Goal: Task Accomplishment & Management: Use online tool/utility

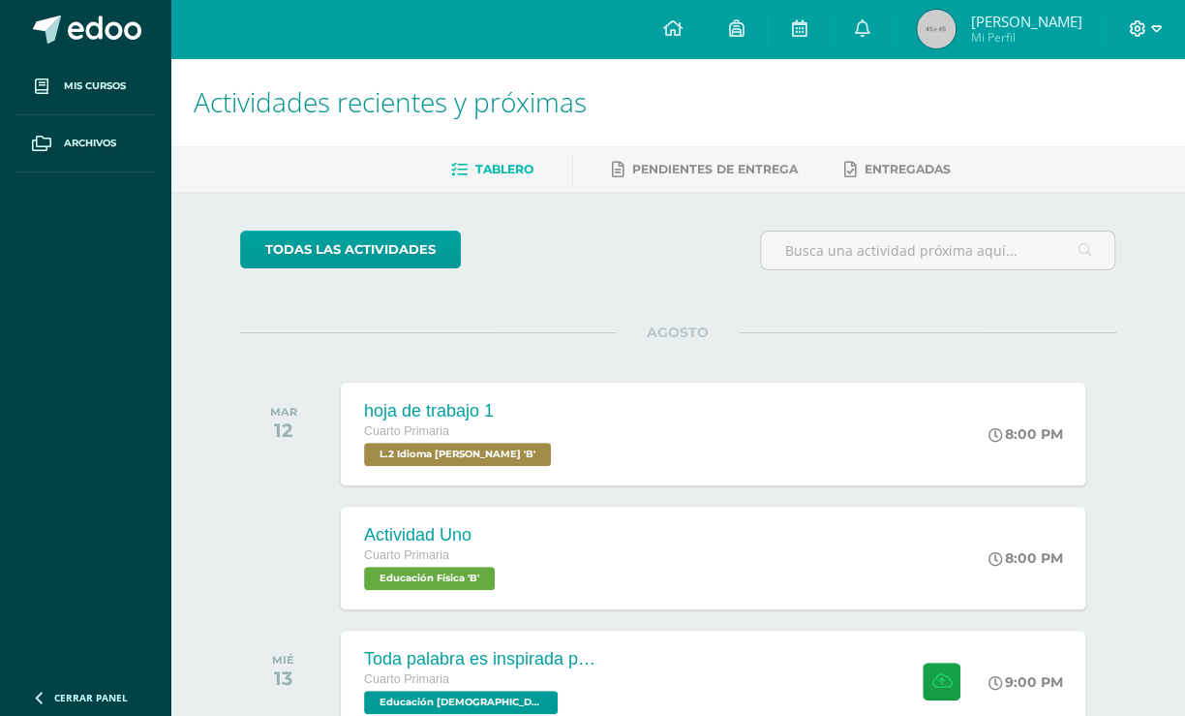
click at [1160, 27] on icon at bounding box center [1156, 28] width 11 height 7
click at [1148, 28] on span at bounding box center [1145, 28] width 33 height 21
click at [1087, 127] on span "Cerrar sesión" at bounding box center [1094, 132] width 87 height 18
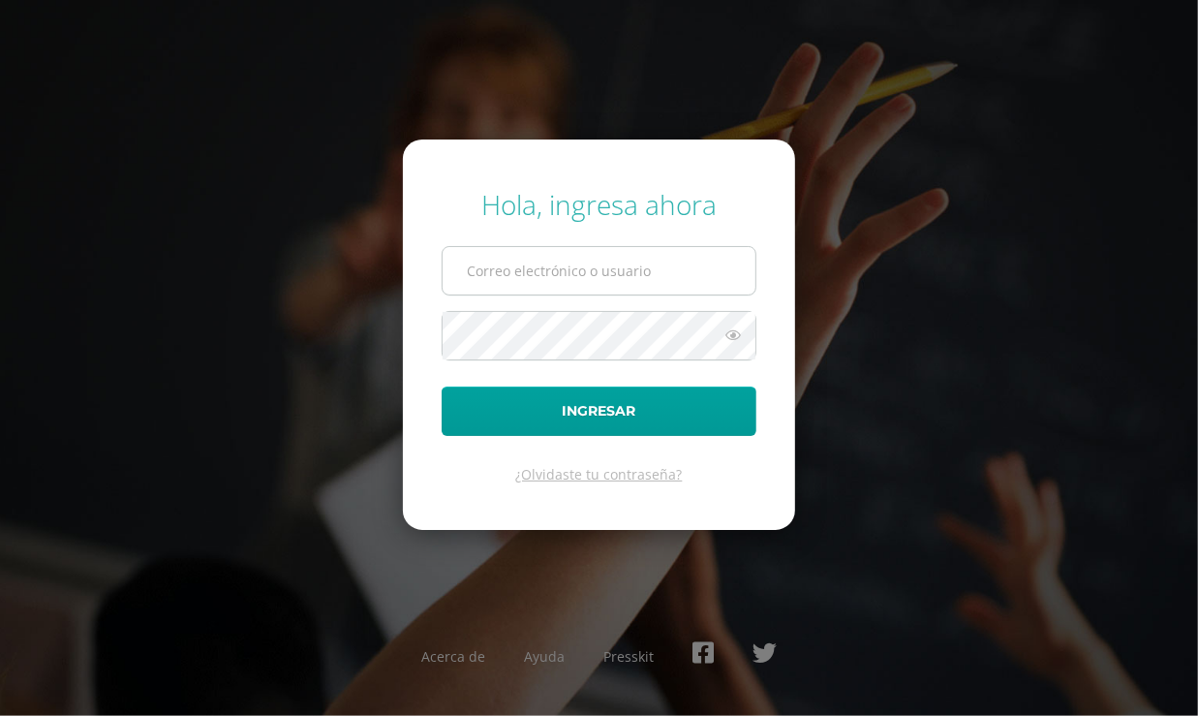
click at [682, 272] on input "text" at bounding box center [598, 270] width 313 height 47
click at [632, 271] on input "text" at bounding box center [598, 270] width 313 height 47
click at [665, 270] on input "2021050@laestrella.edu.gt" at bounding box center [598, 270] width 313 height 47
type input "pablinsky124mm@gmail.com"
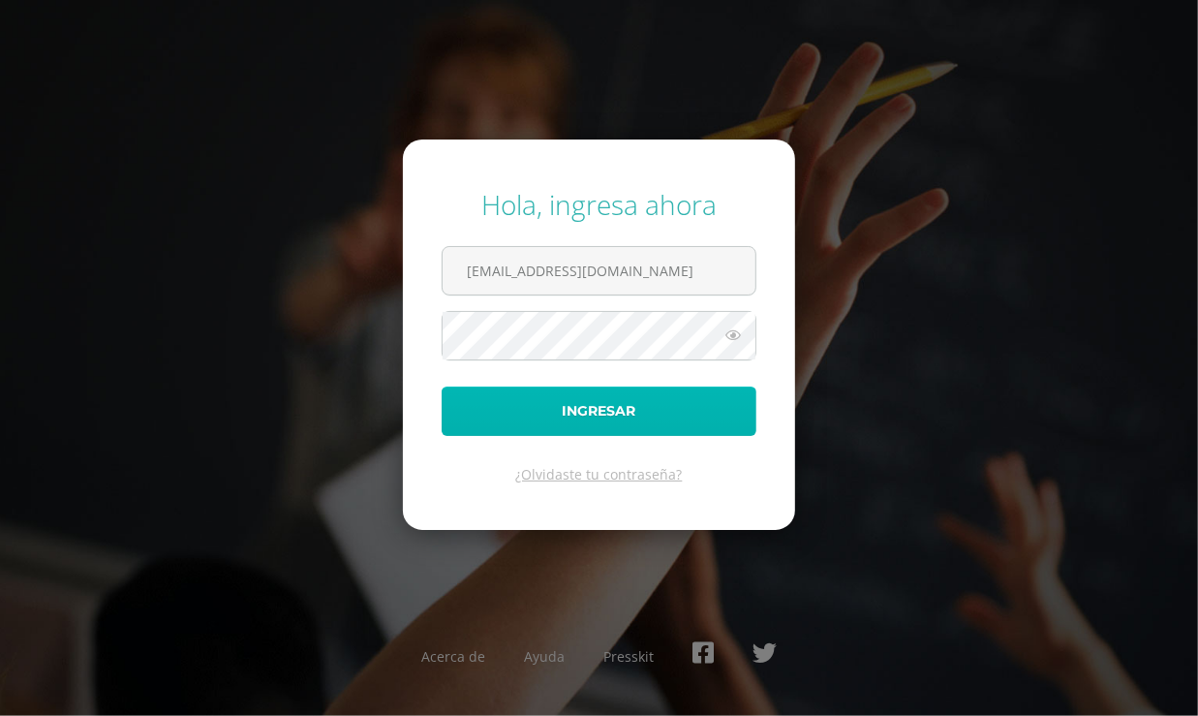
click at [599, 398] on button "Ingresar" at bounding box center [599, 410] width 315 height 49
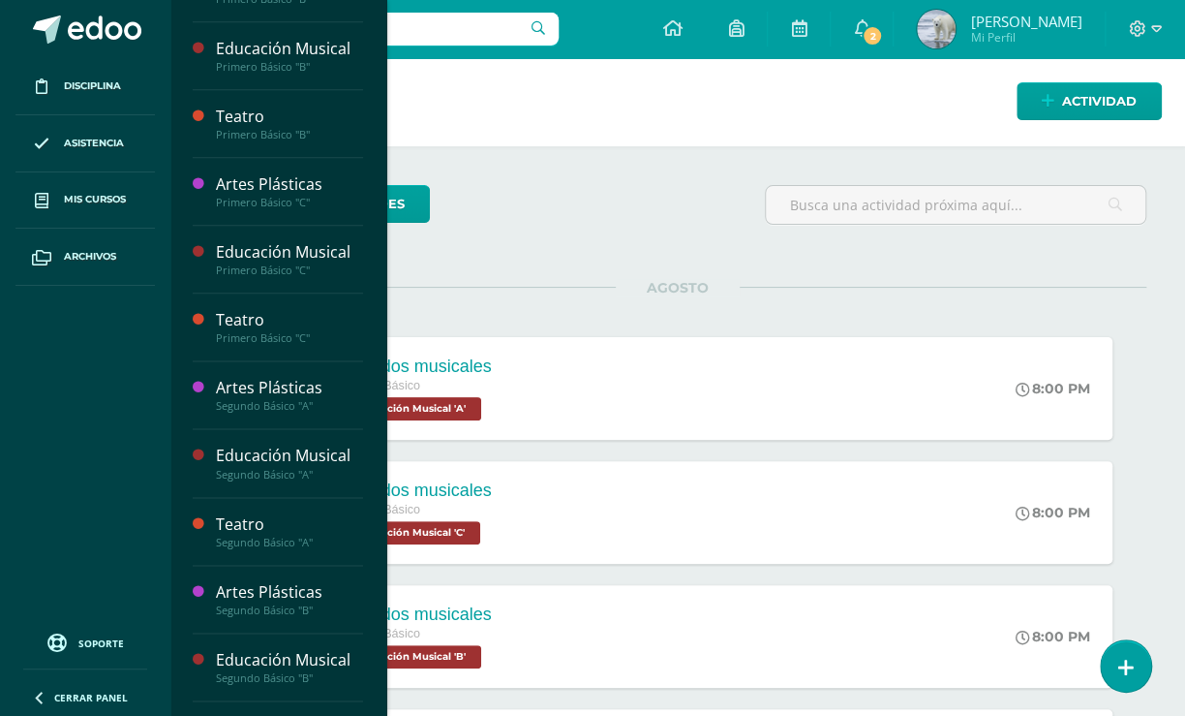
scroll to position [880, 0]
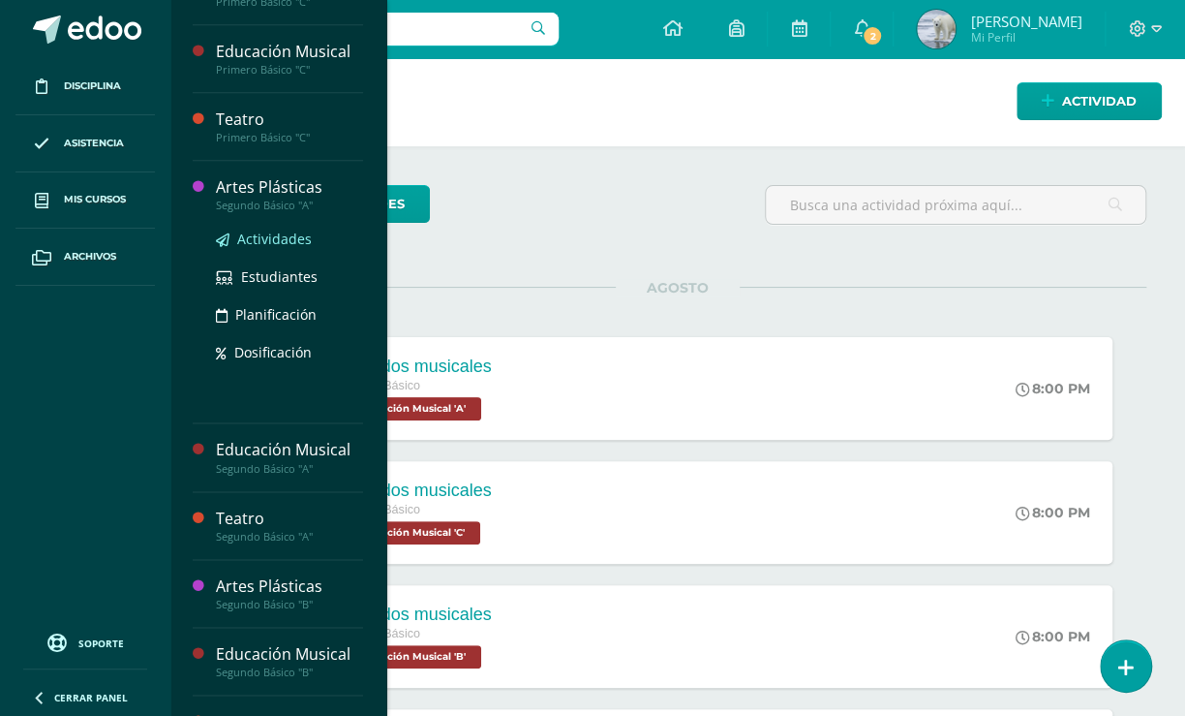
click at [280, 236] on span "Actividades" at bounding box center [274, 238] width 75 height 18
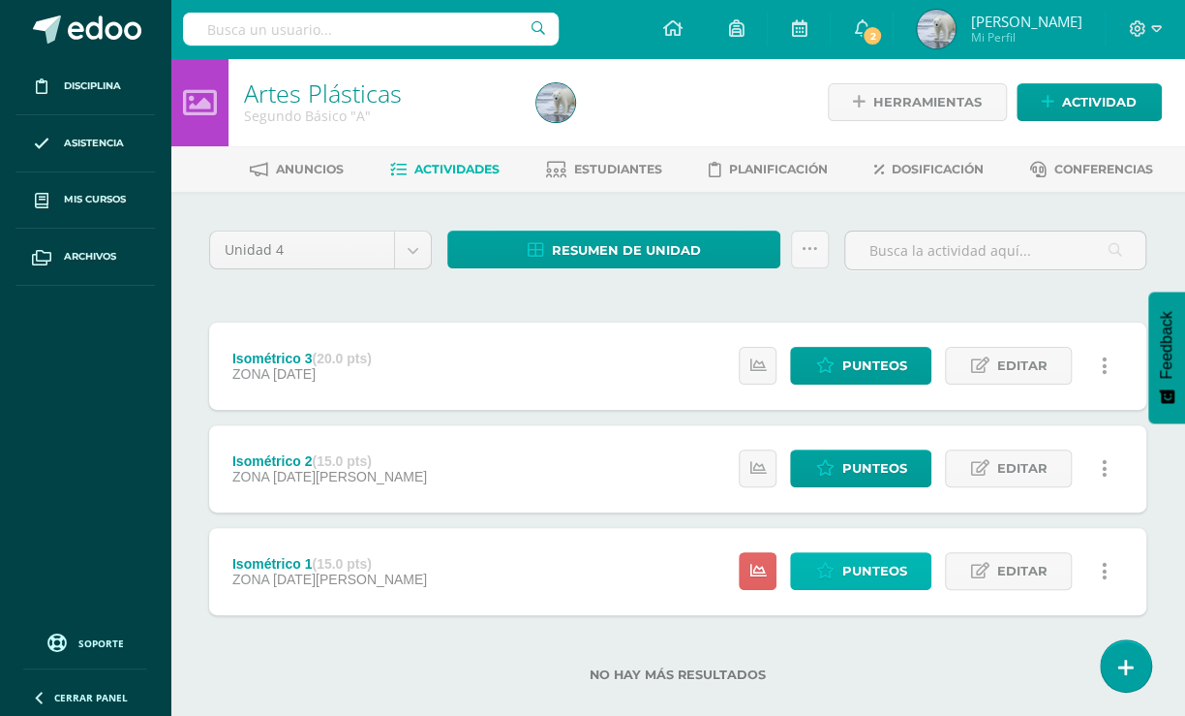
click at [861, 569] on span "Punteos" at bounding box center [873, 571] width 65 height 36
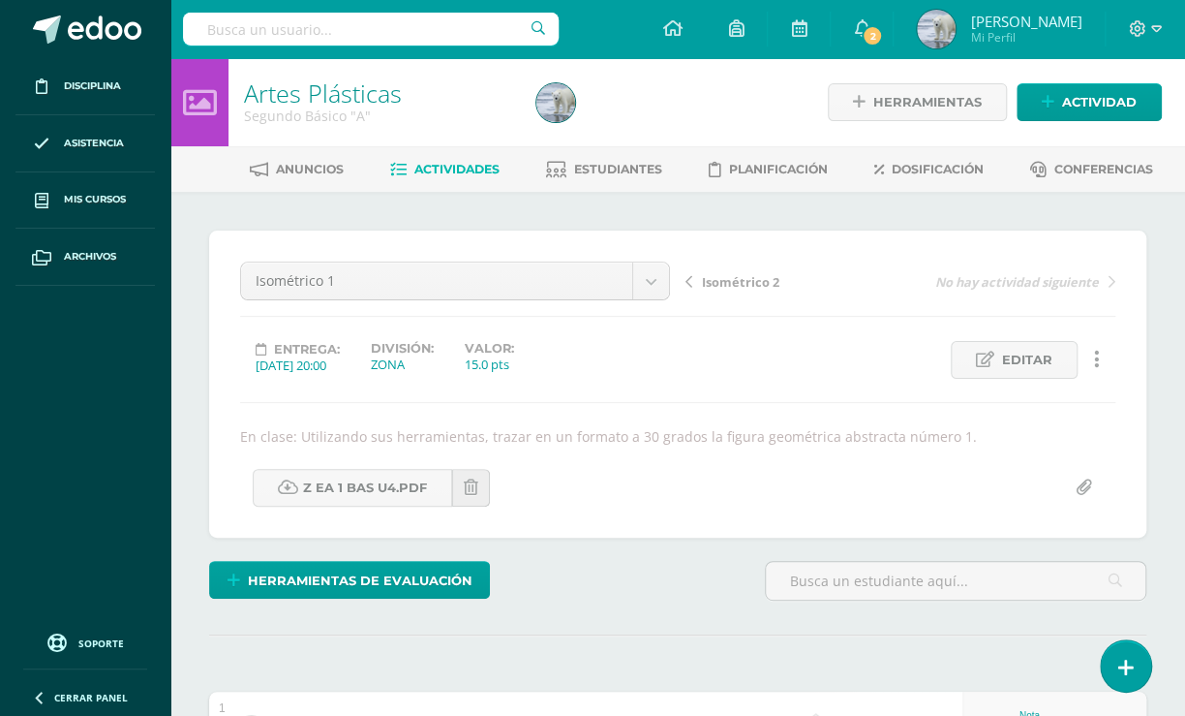
click at [471, 480] on icon at bounding box center [471, 487] width 15 height 16
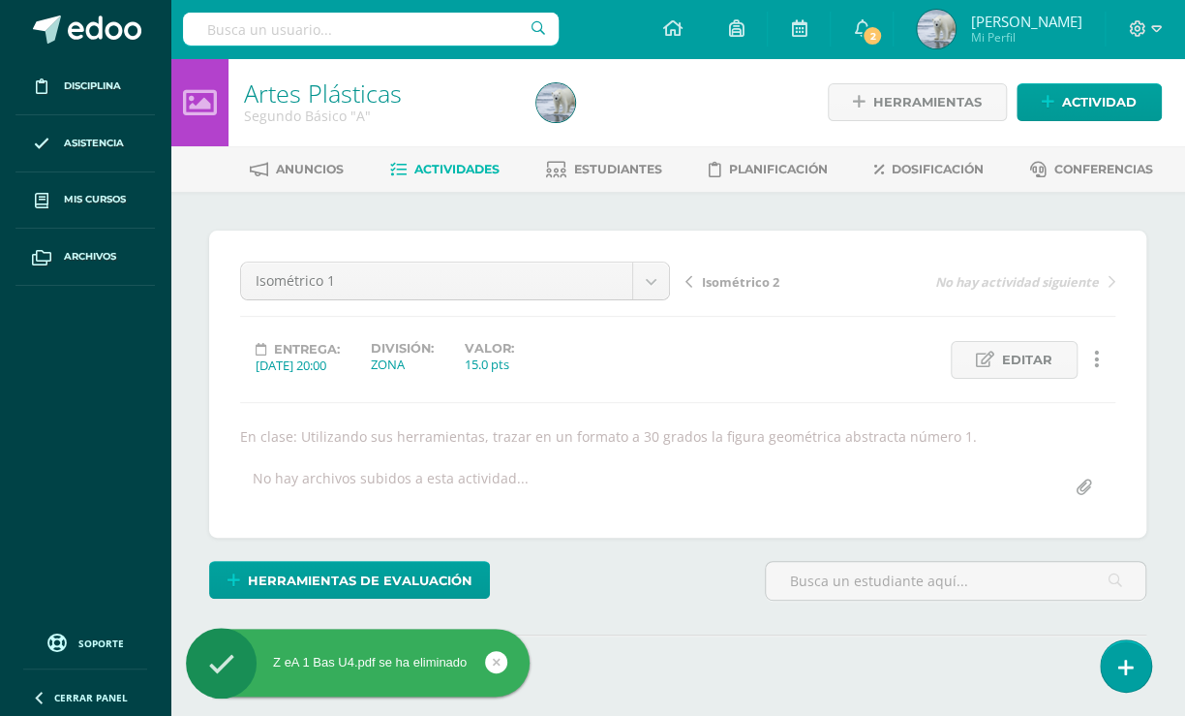
click at [1082, 483] on input "file" at bounding box center [1084, 488] width 38 height 38
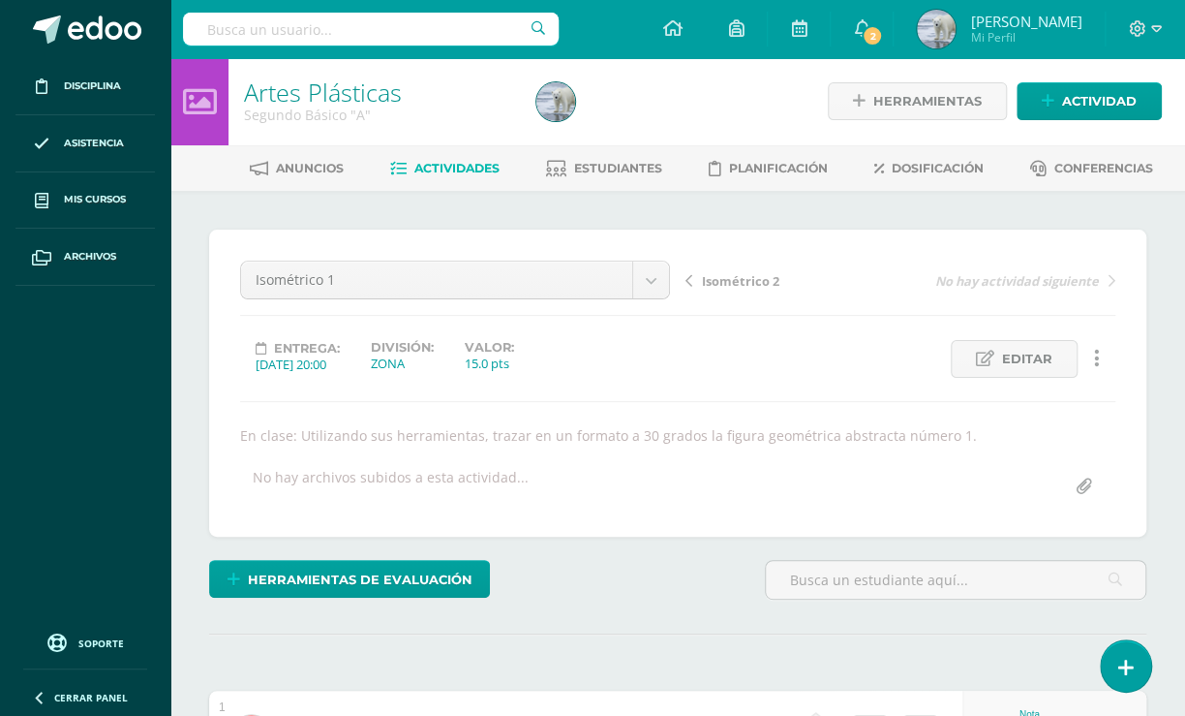
scroll to position [2, 0]
type input "C:\fakepath\Z eA 2 Bas U4.docx"
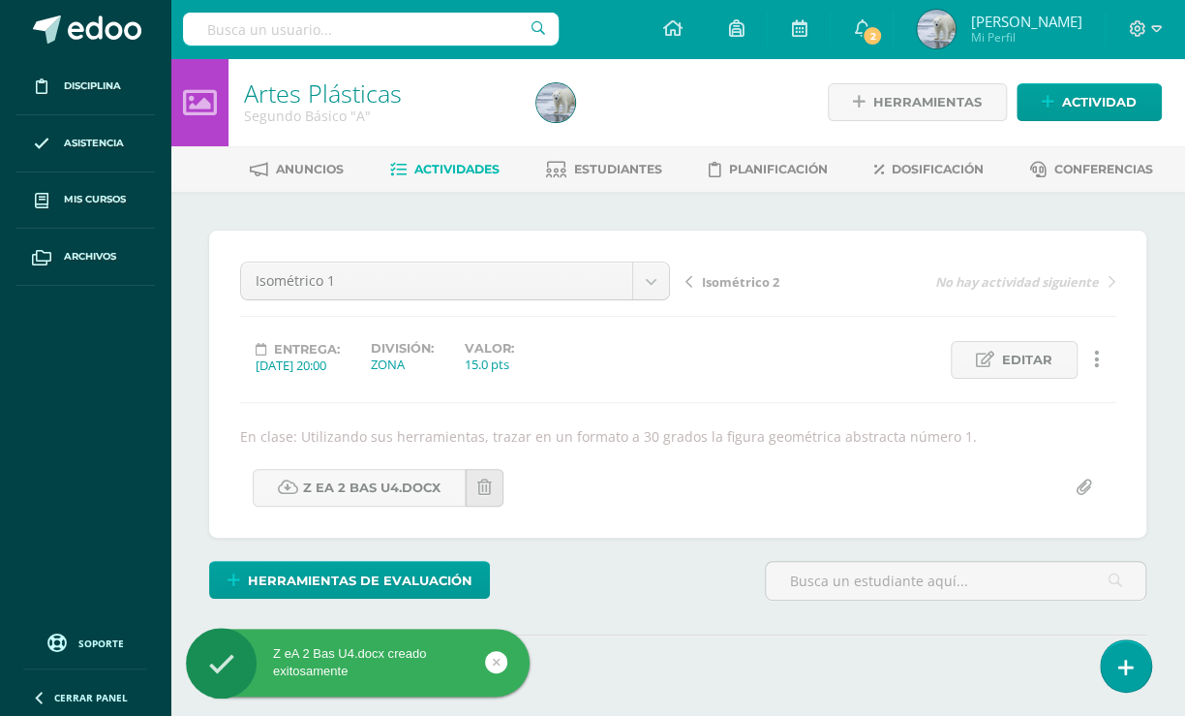
click at [1087, 481] on input "file" at bounding box center [1084, 488] width 38 height 38
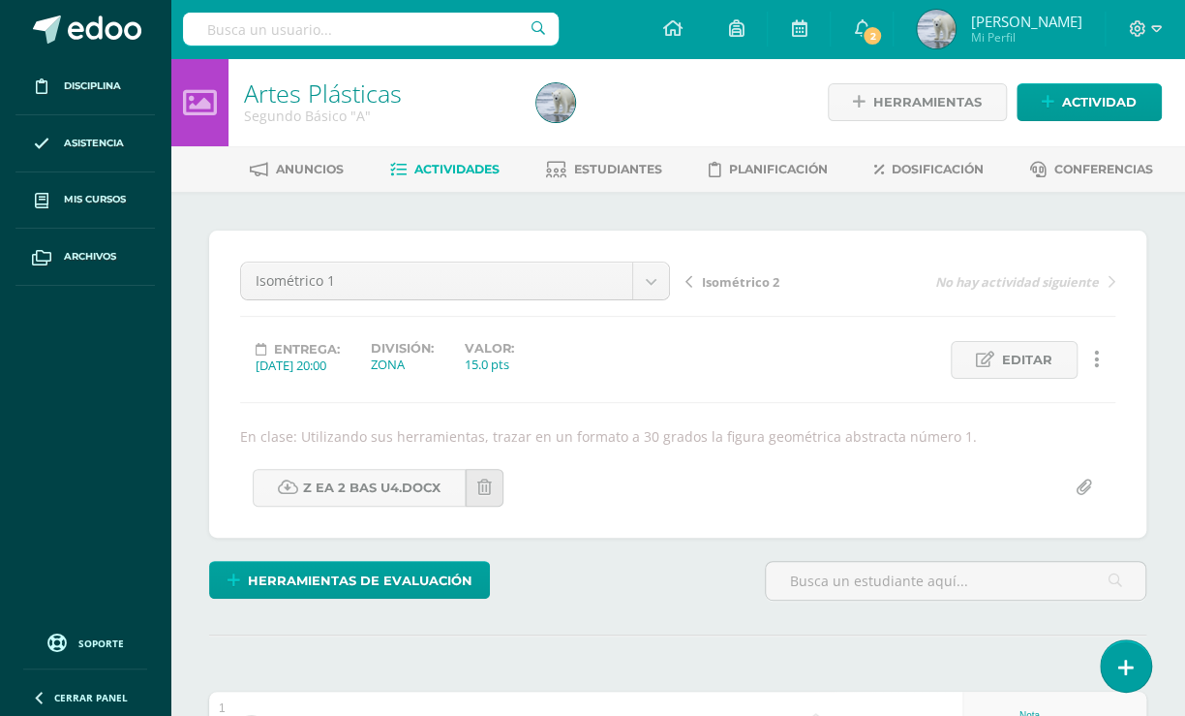
scroll to position [1, 0]
click at [1083, 482] on input "file" at bounding box center [1084, 487] width 38 height 38
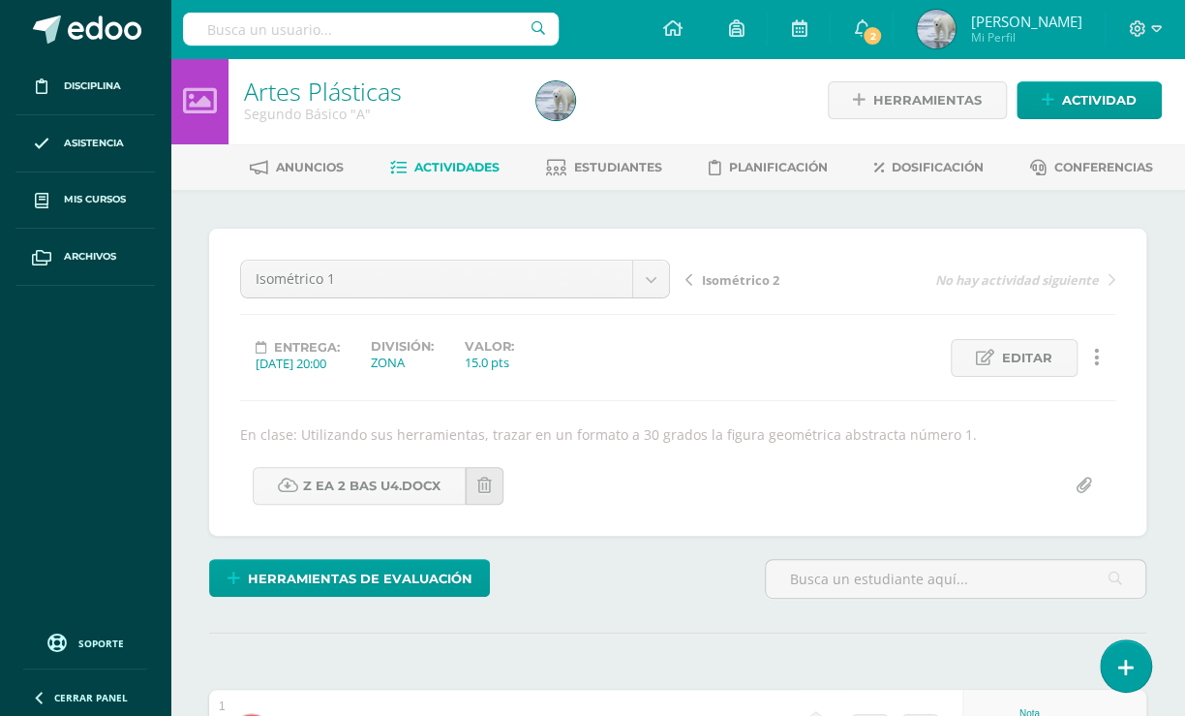
type input "C:\fakepath\Z eA 2 Bas U4.pdf"
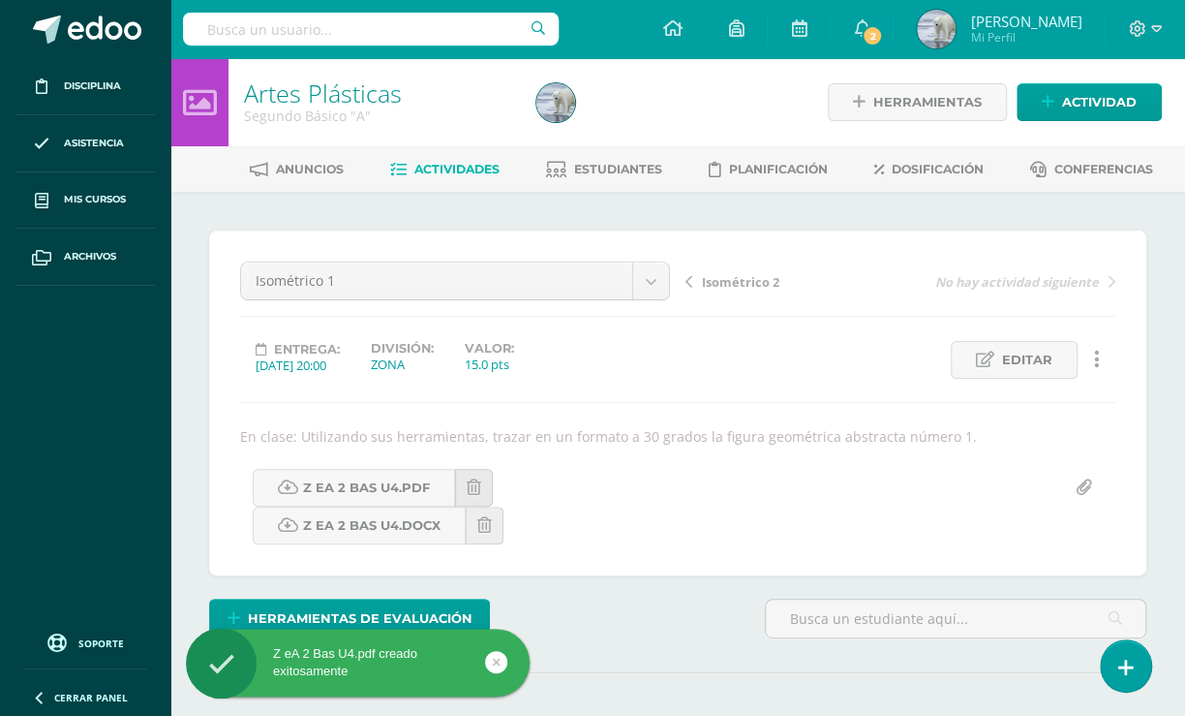
click at [489, 521] on icon at bounding box center [484, 525] width 15 height 16
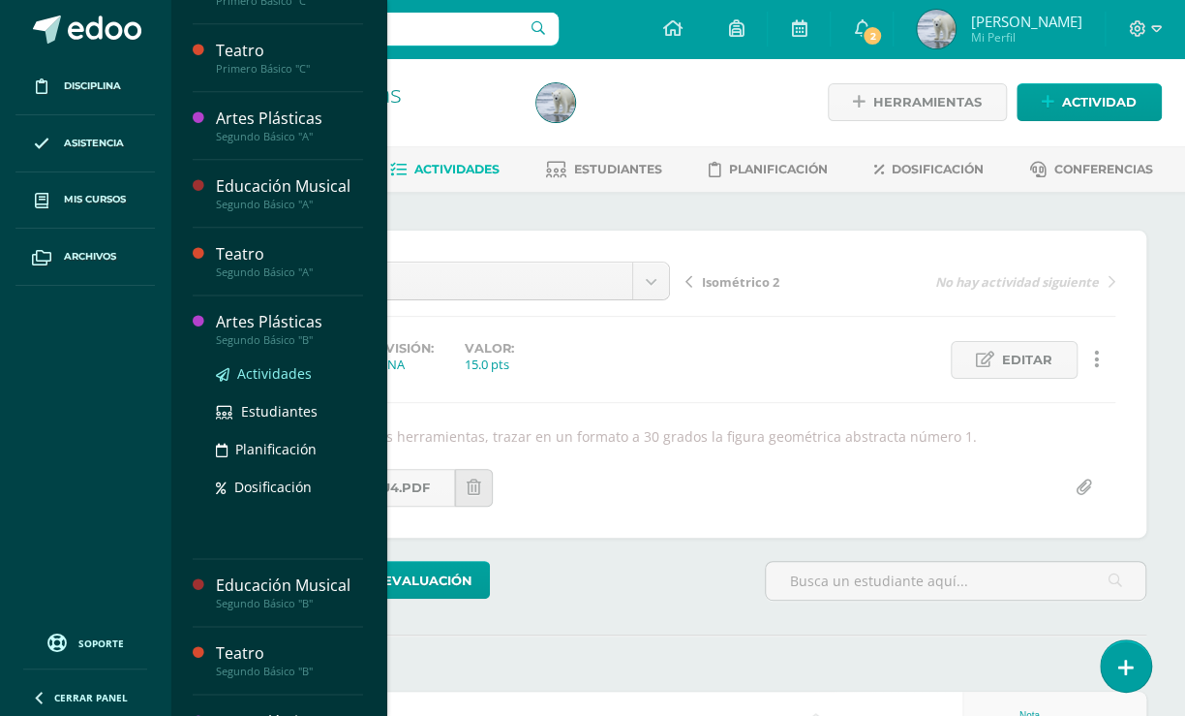
click at [283, 367] on span "Actividades" at bounding box center [274, 373] width 75 height 18
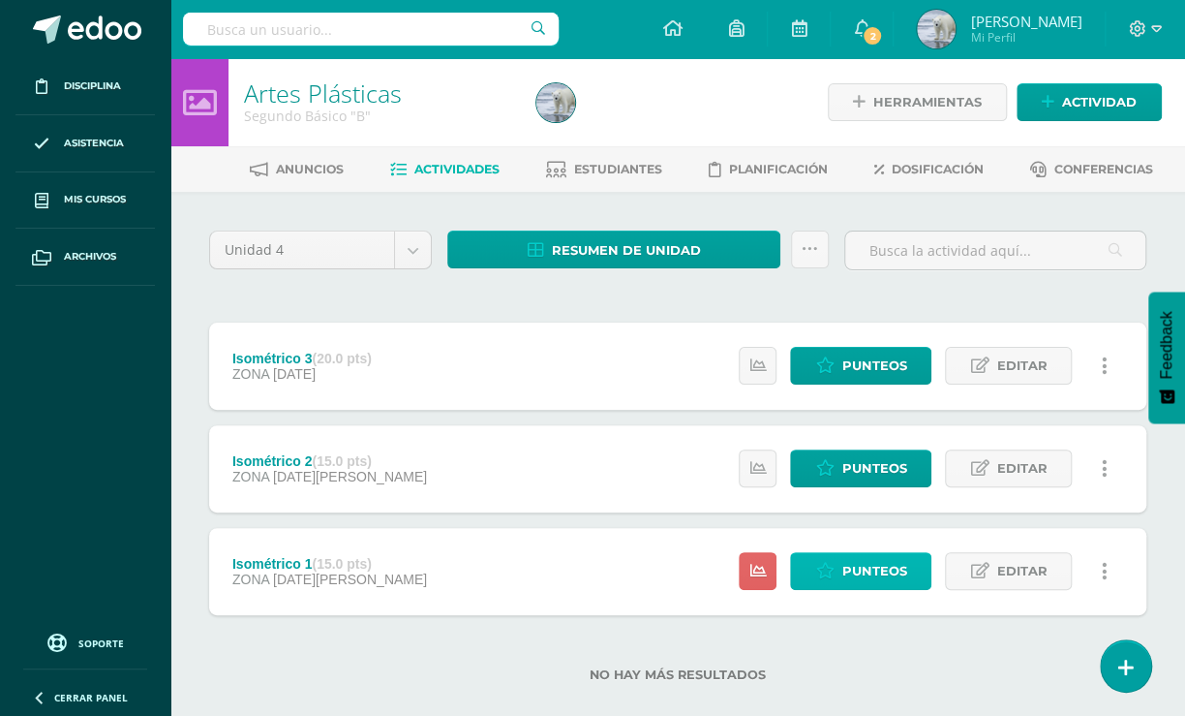
click at [880, 564] on span "Punteos" at bounding box center [873, 571] width 65 height 36
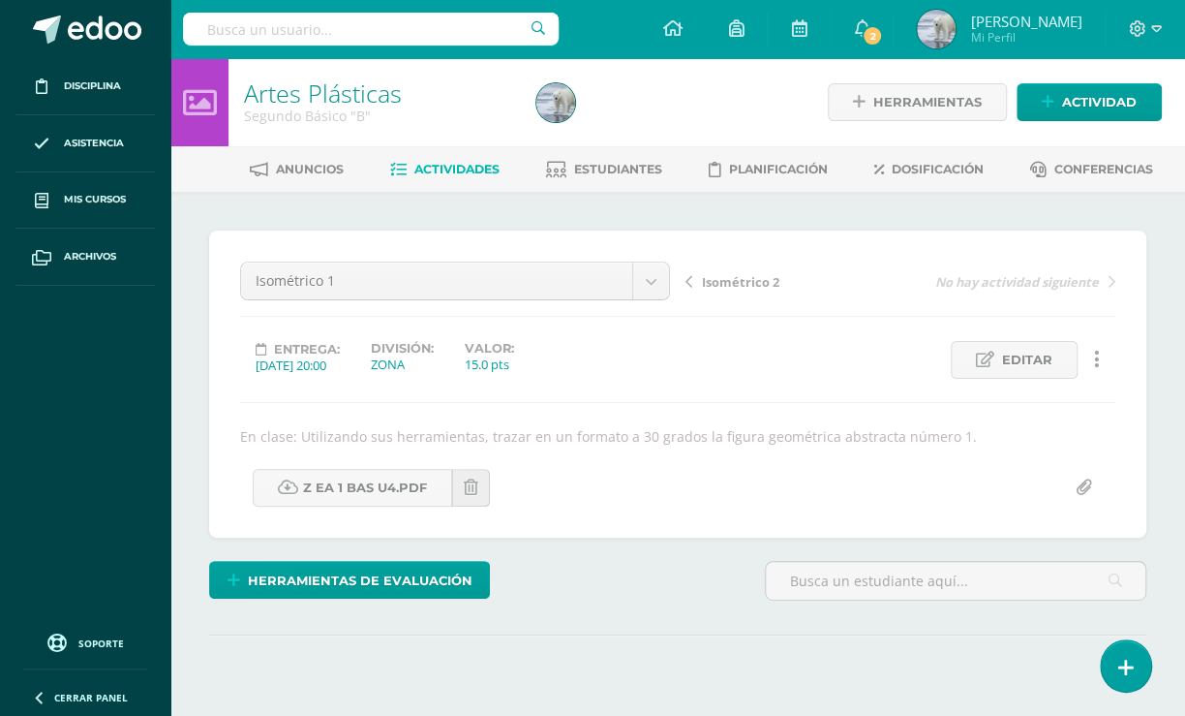
click at [466, 489] on icon at bounding box center [471, 487] width 15 height 16
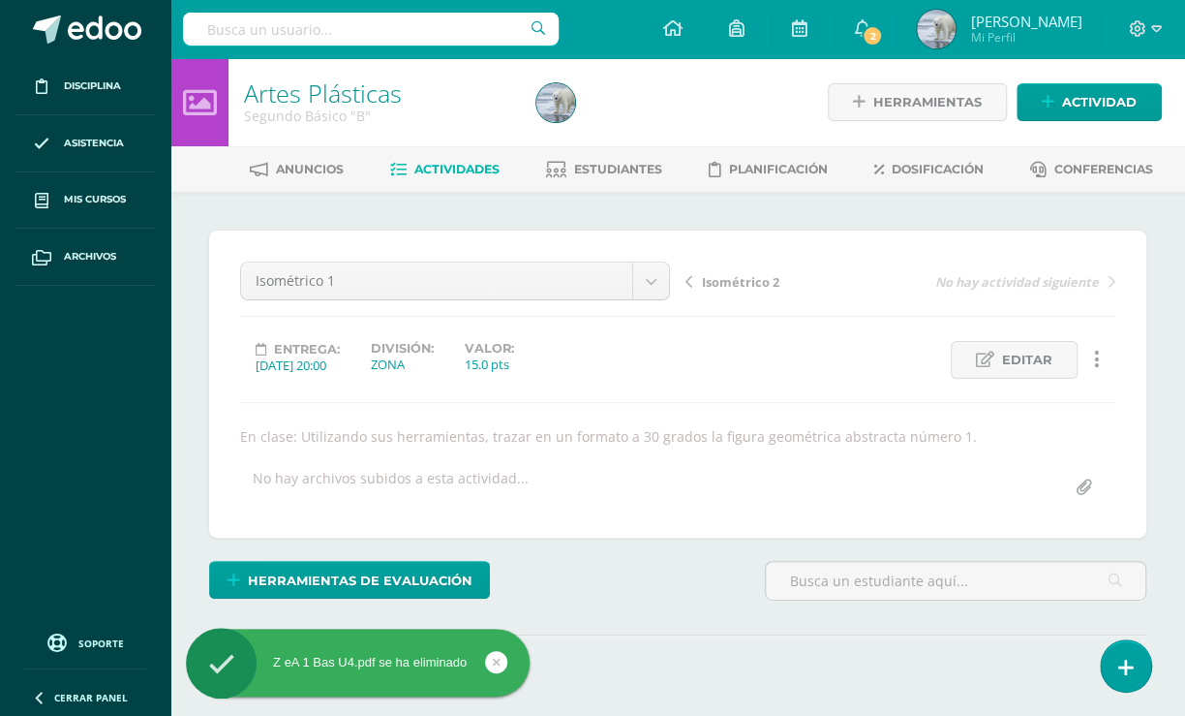
drag, startPoint x: 0, startPoint y: 0, endPoint x: 1084, endPoint y: 488, distance: 1189.1
click at [1084, 488] on input "file" at bounding box center [1084, 488] width 38 height 38
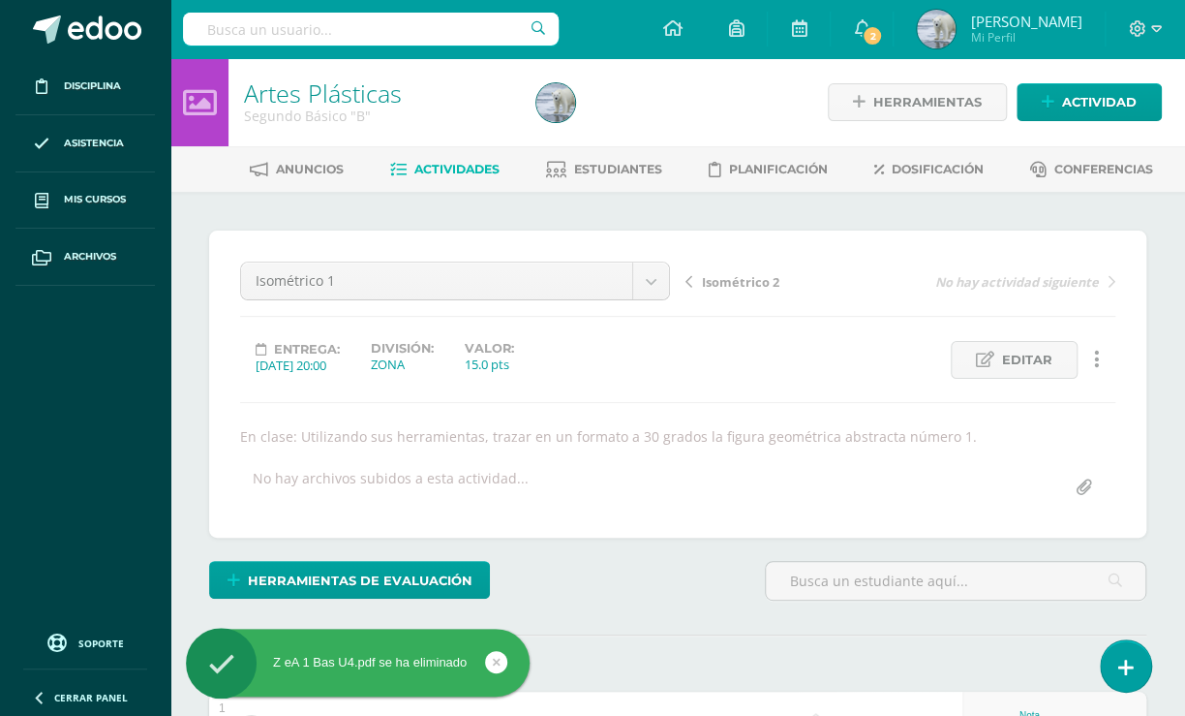
type input "C:\fakepath\Z eA 2 Bas U4.pdf"
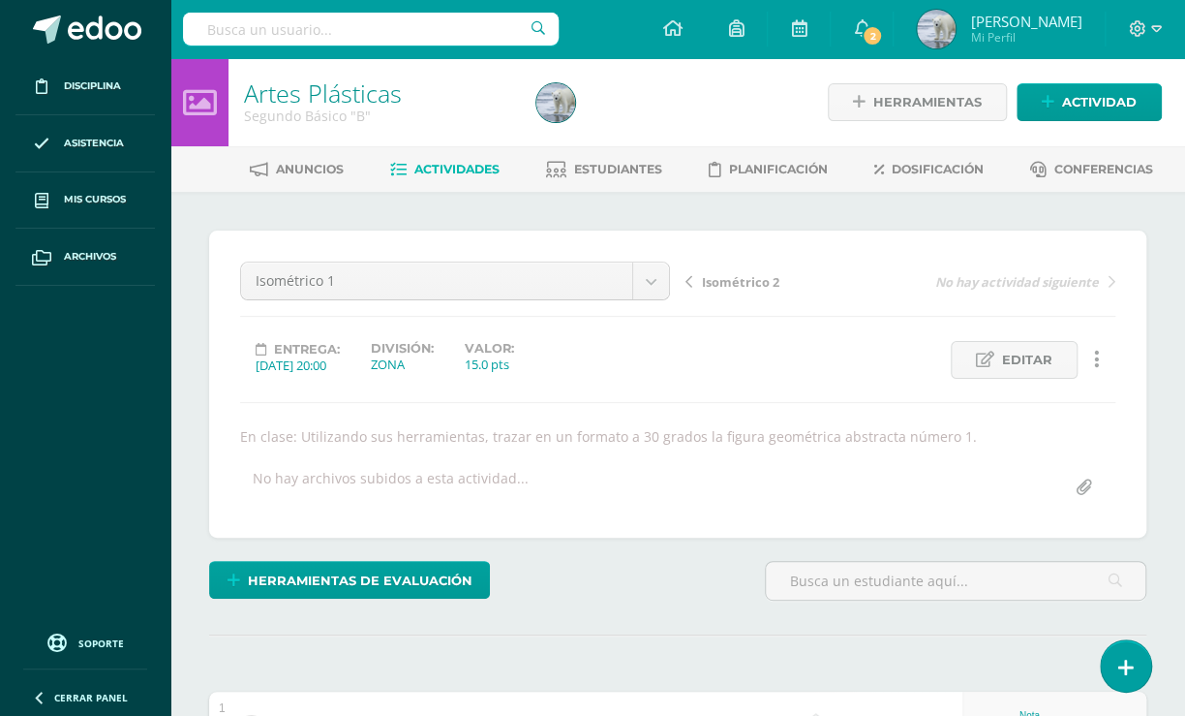
scroll to position [1, 0]
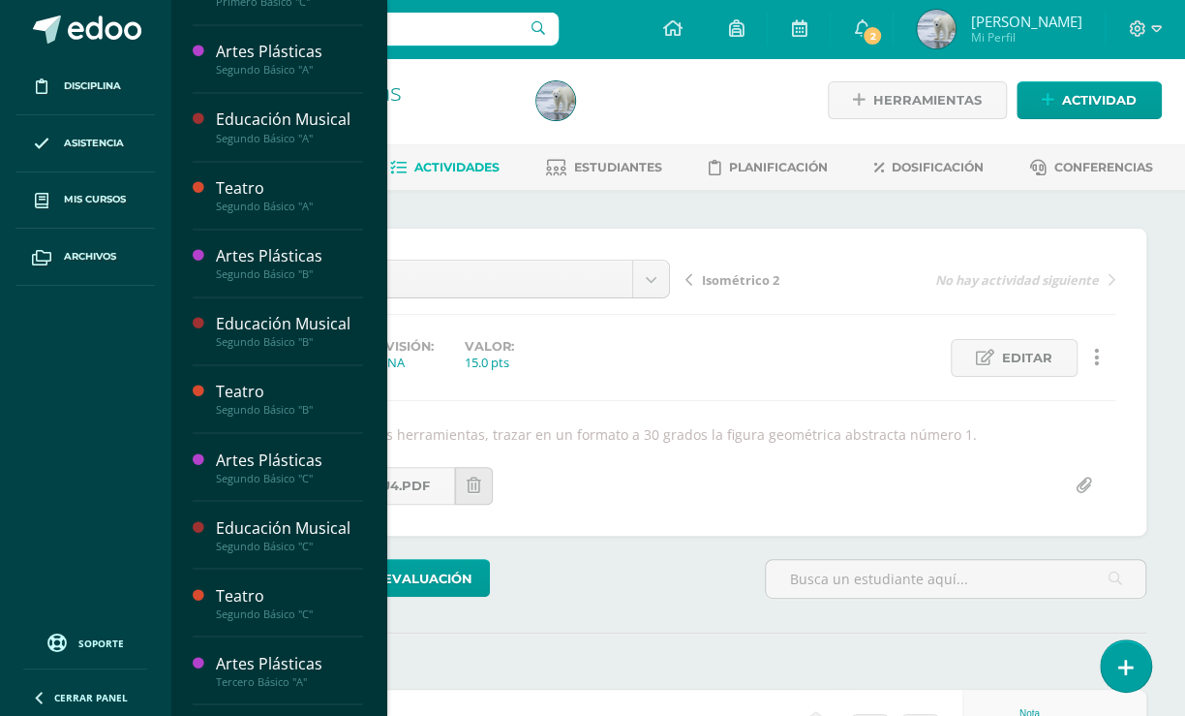
scroll to position [1212, 0]
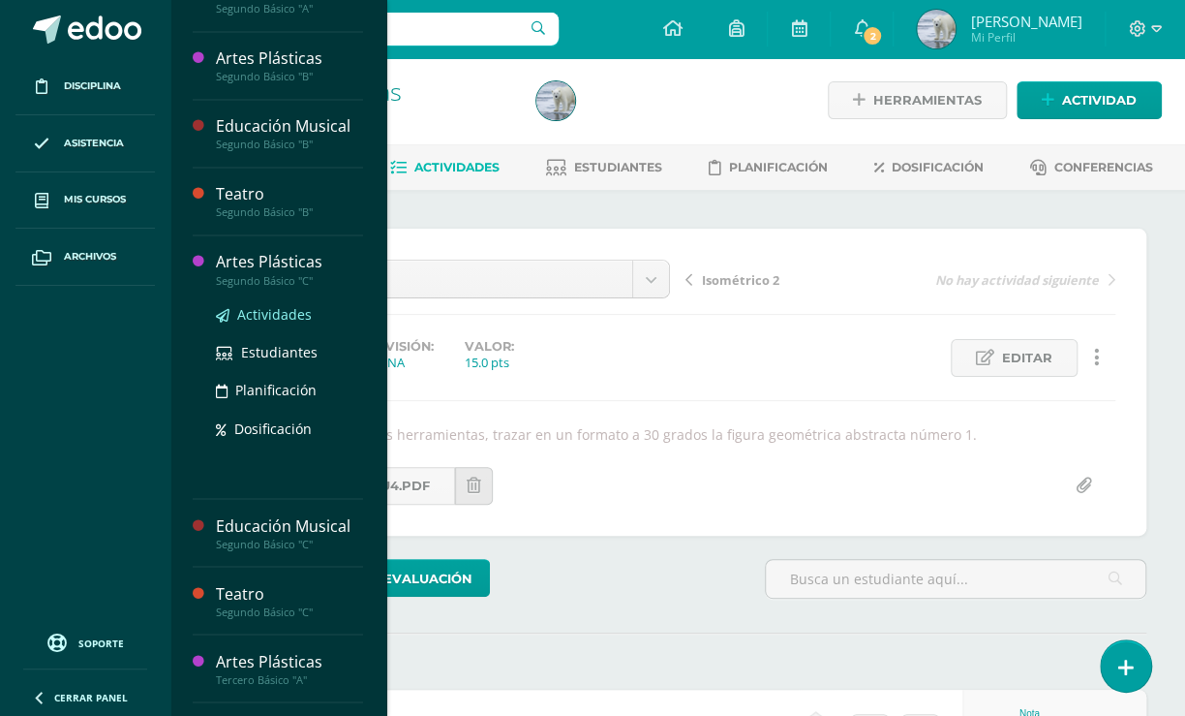
click at [283, 314] on span "Actividades" at bounding box center [274, 314] width 75 height 18
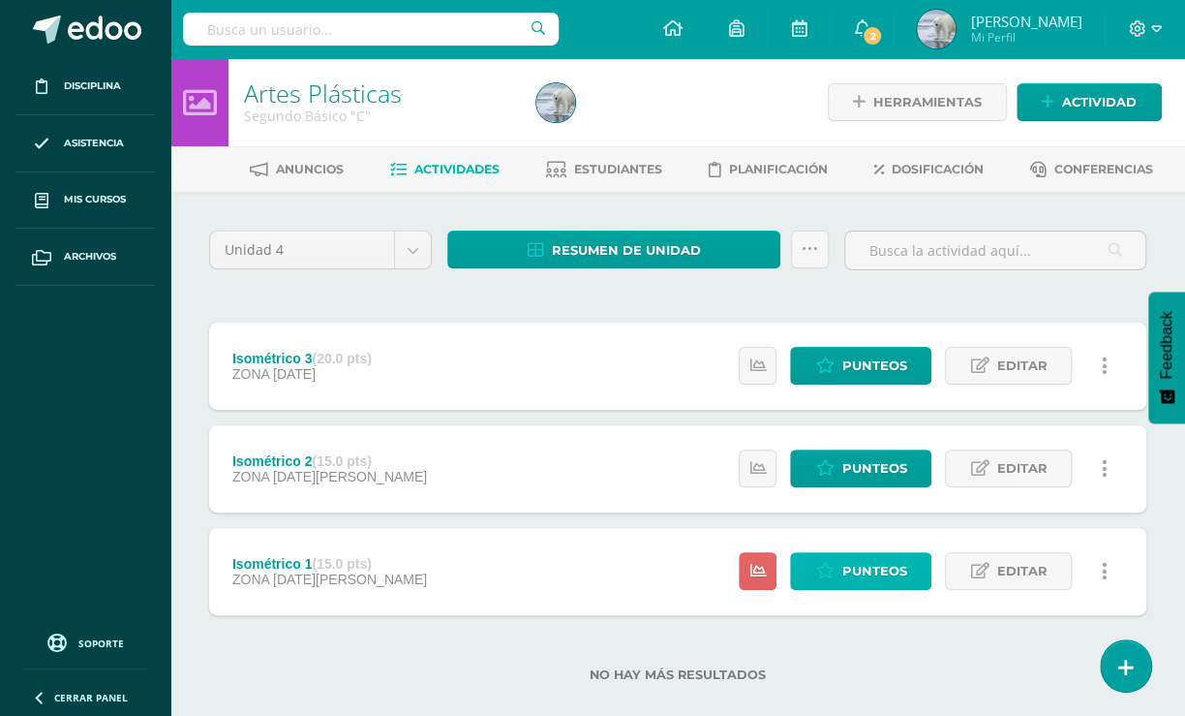
click at [880, 576] on span "Punteos" at bounding box center [873, 571] width 65 height 36
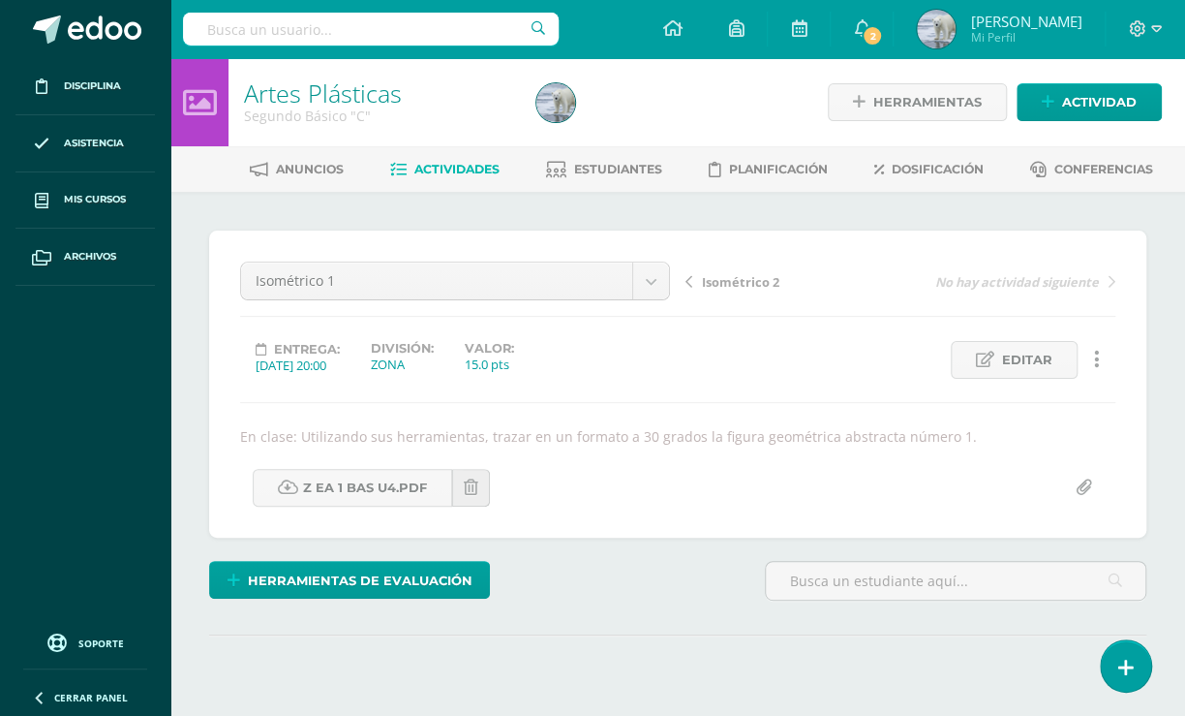
click at [470, 487] on icon at bounding box center [471, 487] width 15 height 16
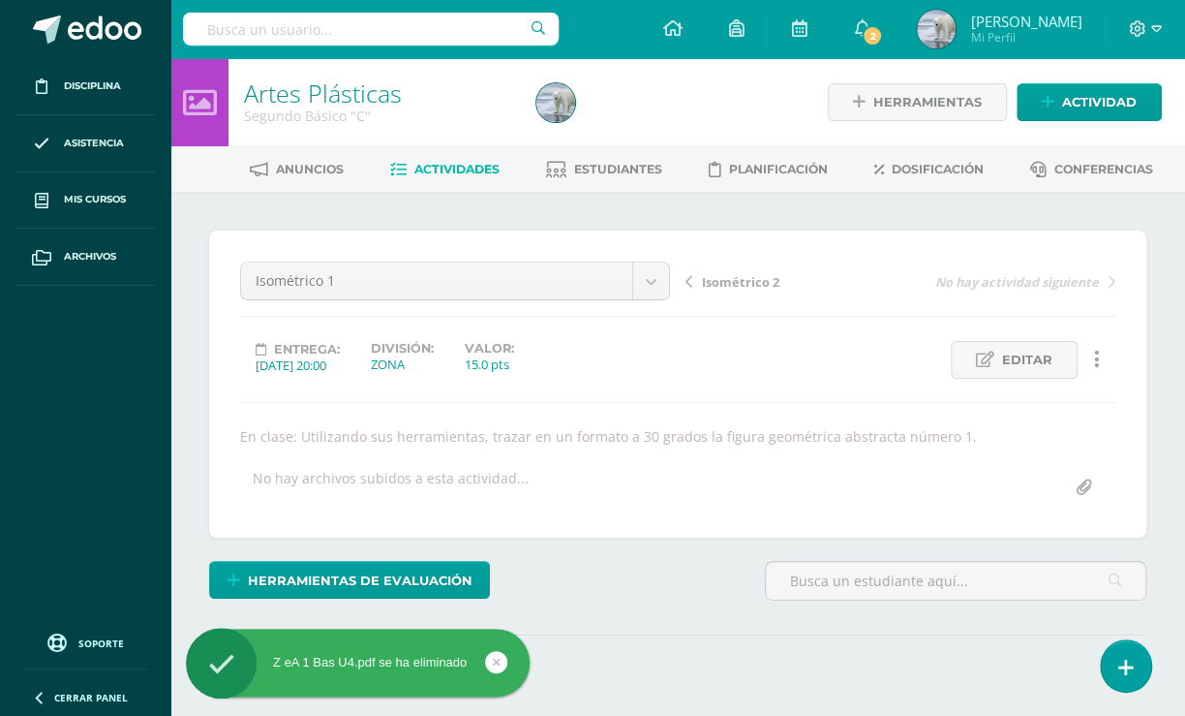
click at [1089, 491] on input "file" at bounding box center [1084, 488] width 38 height 38
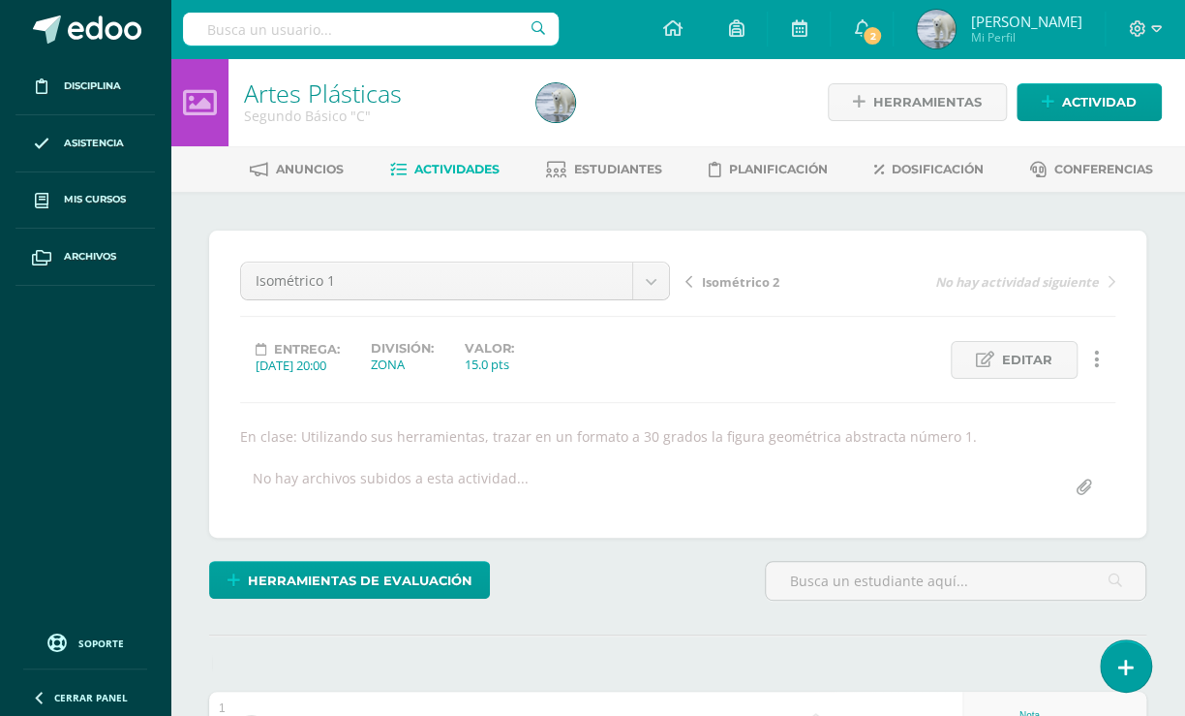
type input "C:\fakepath\Z eA 2 Bas U4.pdf"
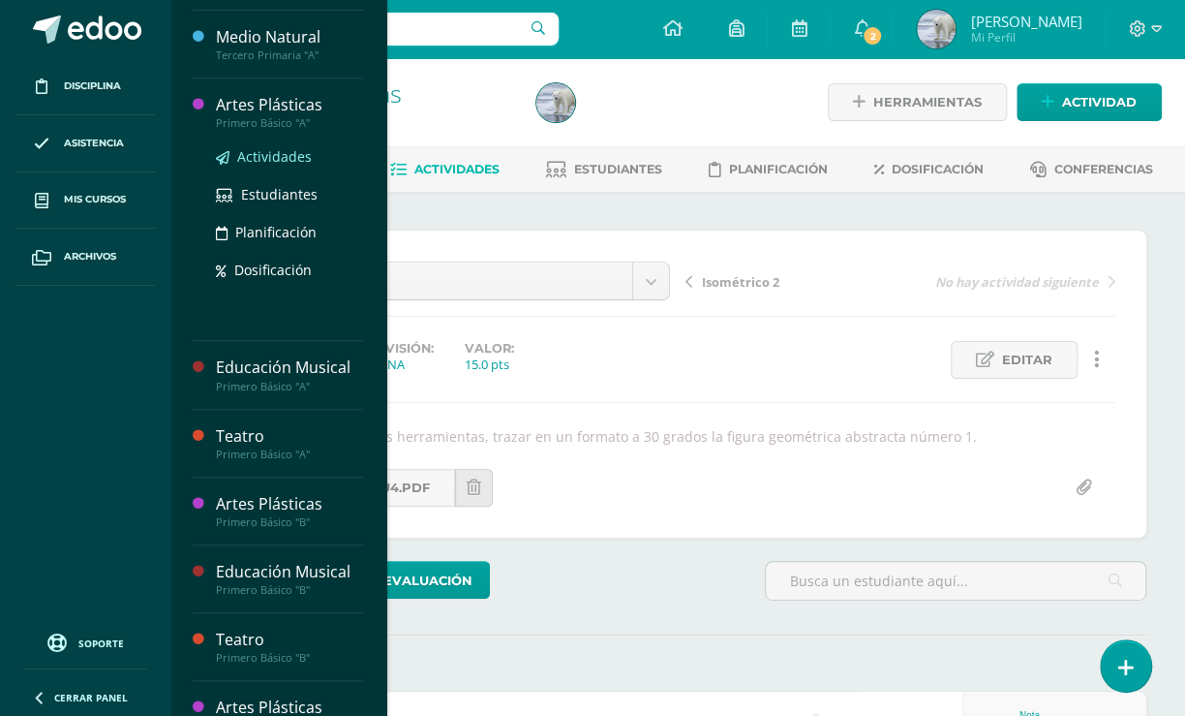
click at [293, 156] on span "Actividades" at bounding box center [274, 156] width 75 height 18
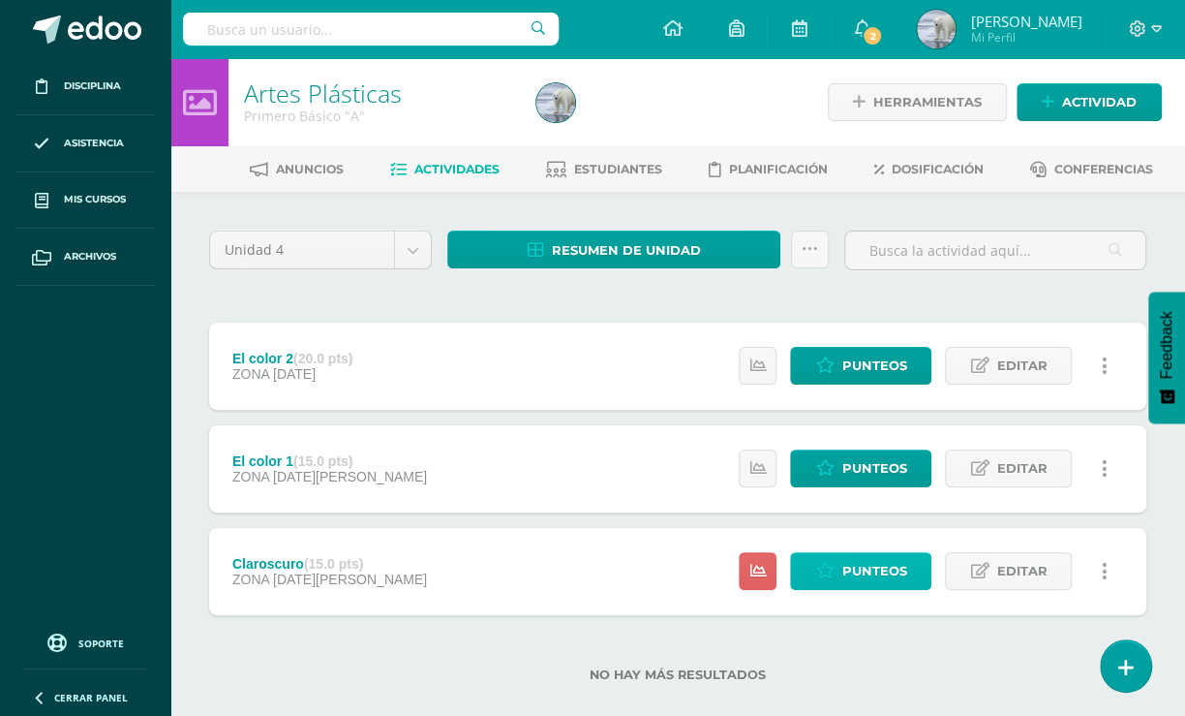
click at [890, 576] on span "Punteos" at bounding box center [873, 571] width 65 height 36
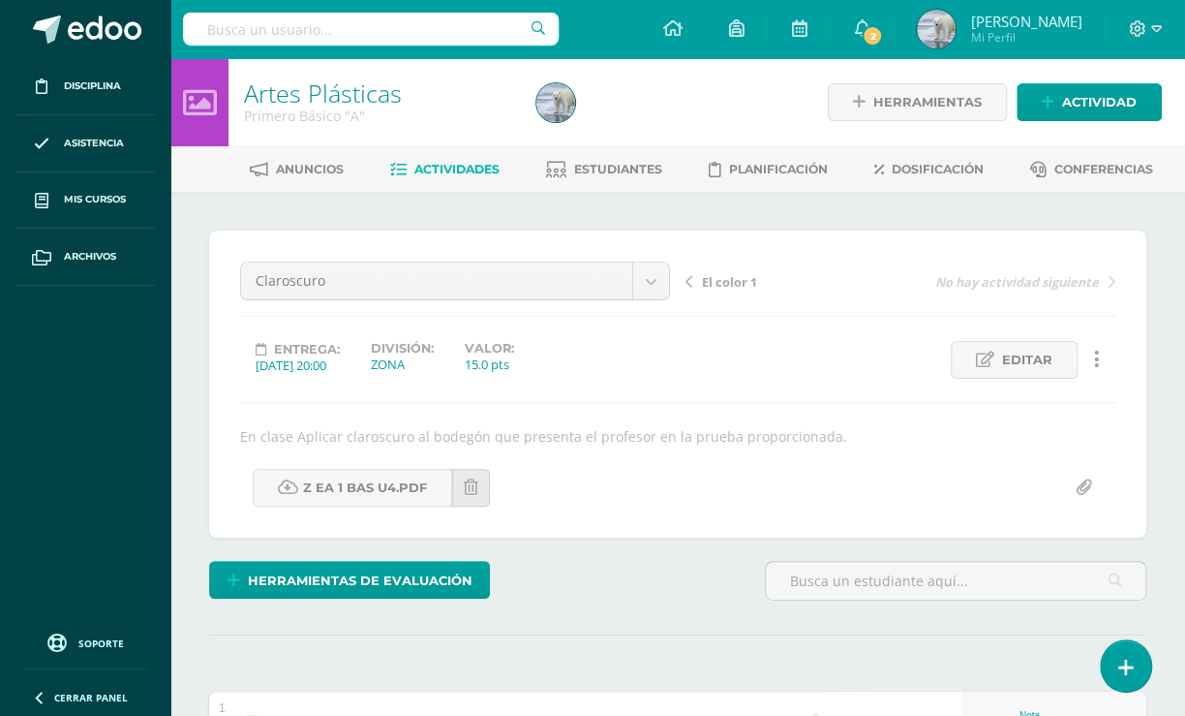
scroll to position [1, 0]
